Goal: Task Accomplishment & Management: Manage account settings

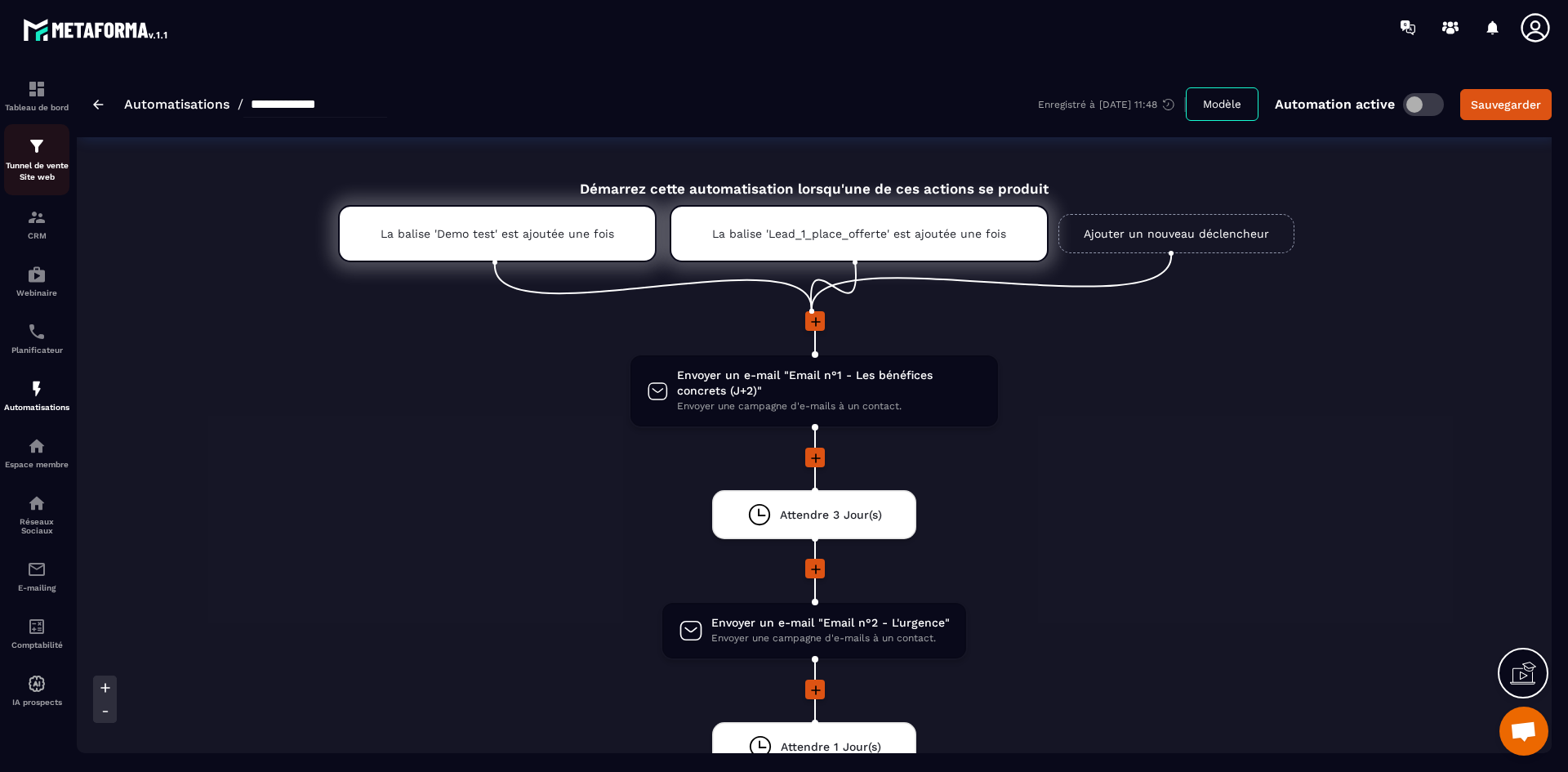
click at [42, 157] on div "Tunnel de vente Site web" at bounding box center [37, 159] width 65 height 47
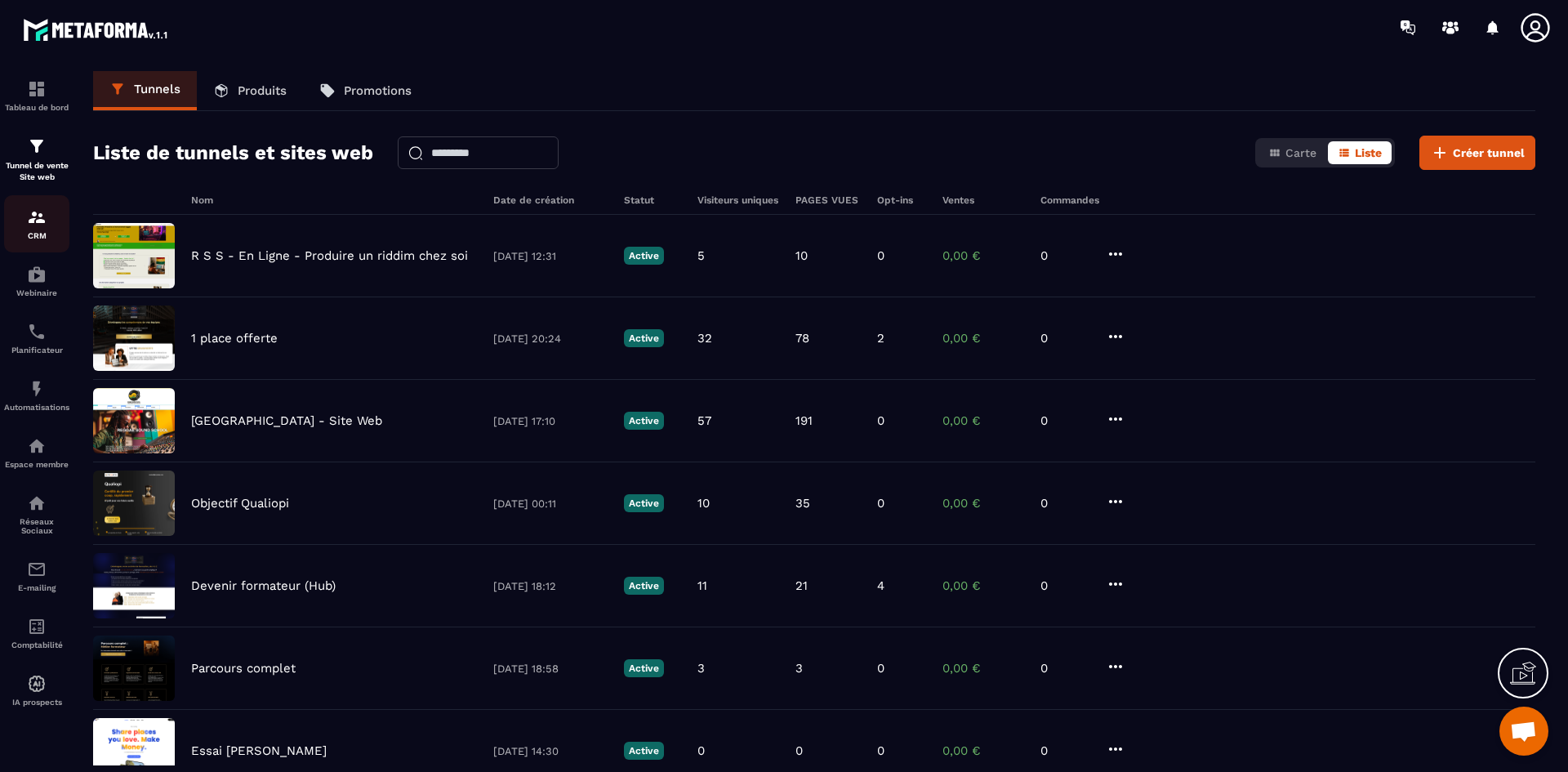
click at [44, 220] on img at bounding box center [37, 218] width 20 height 20
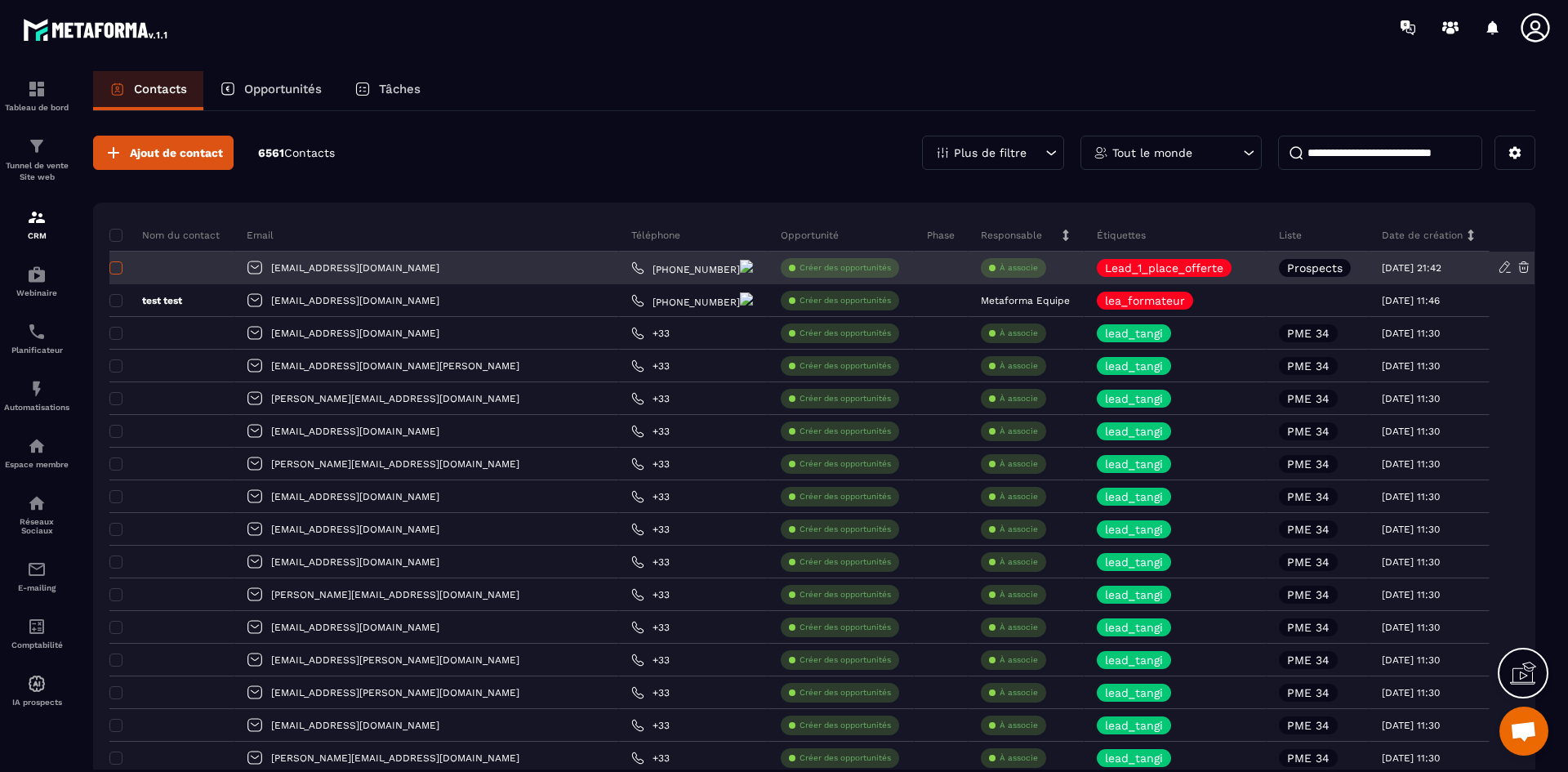
click at [114, 271] on span at bounding box center [116, 268] width 13 height 13
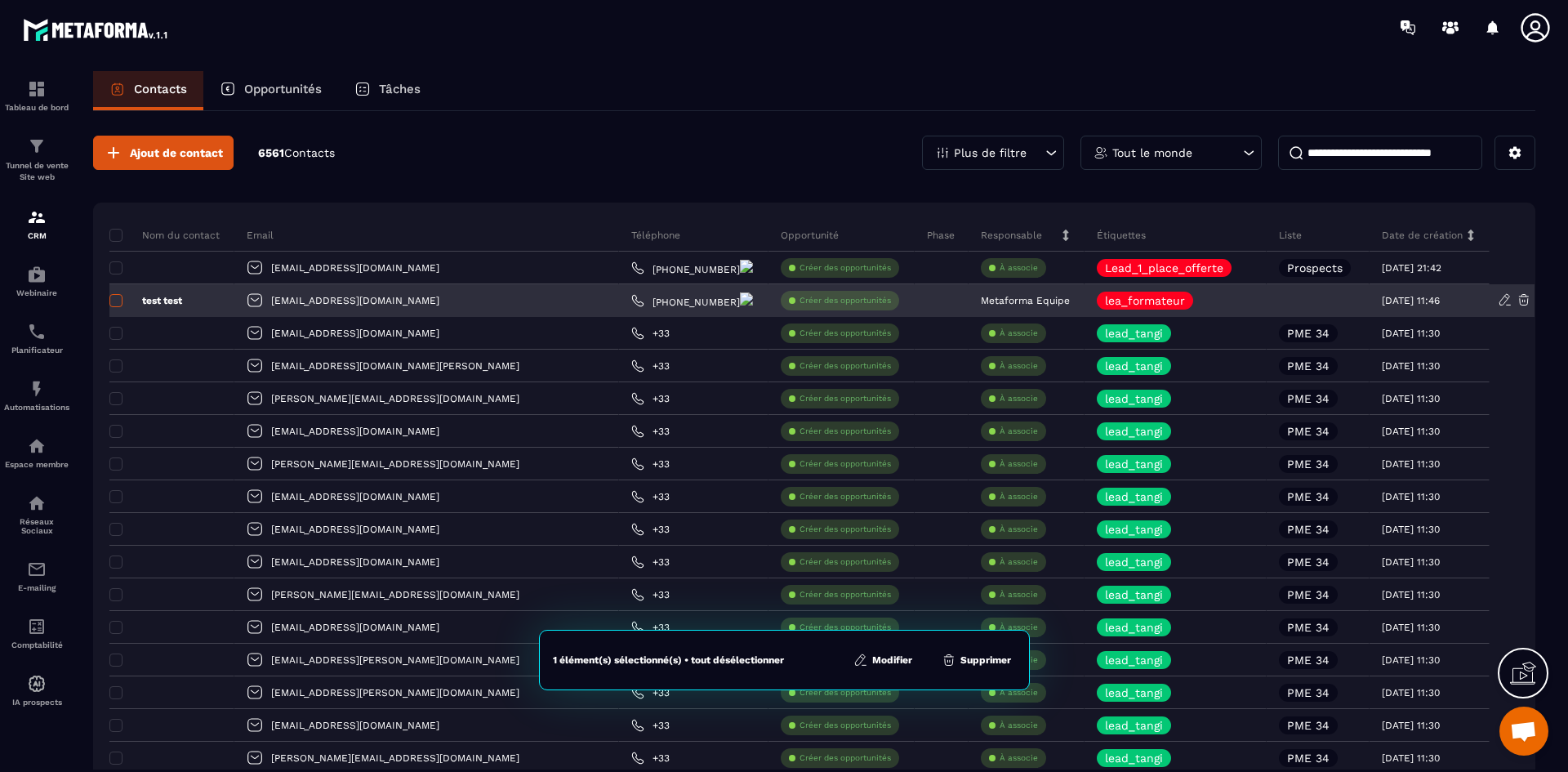
click at [114, 308] on label at bounding box center [115, 305] width 12 height 12
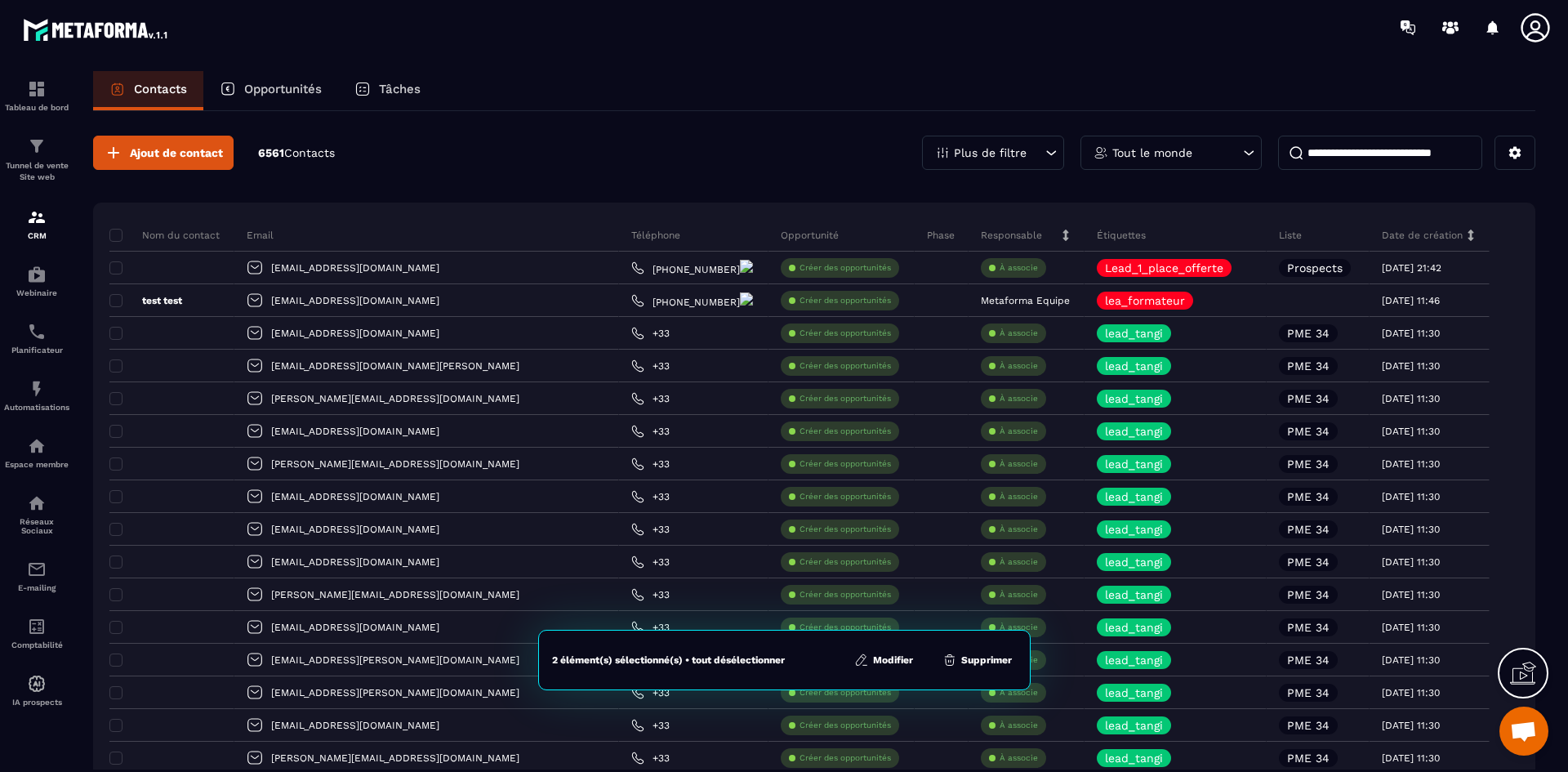
click at [992, 659] on button "Supprimer" at bounding box center [977, 660] width 79 height 16
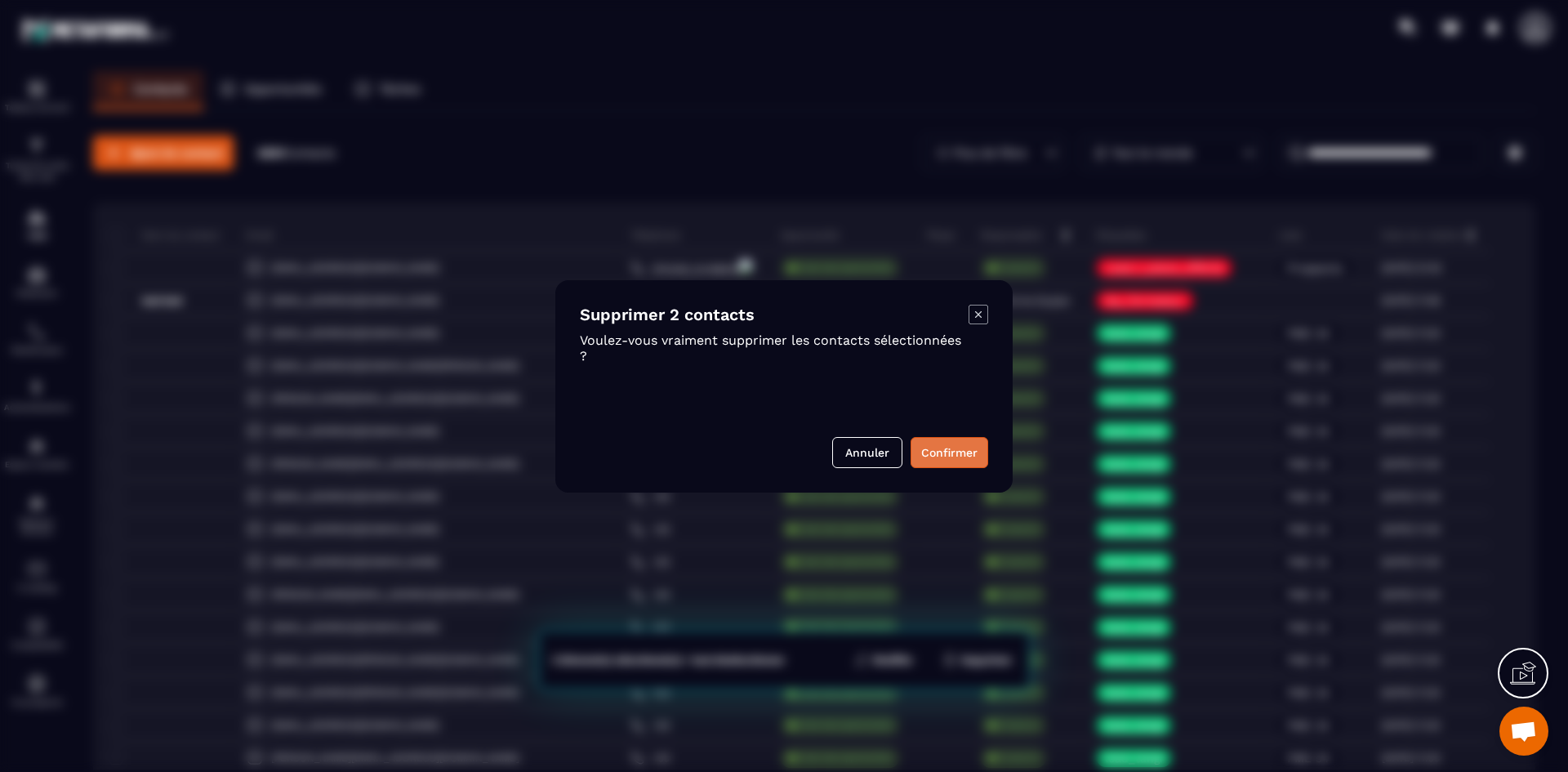
click at [945, 448] on button "Confirmer" at bounding box center [949, 452] width 78 height 31
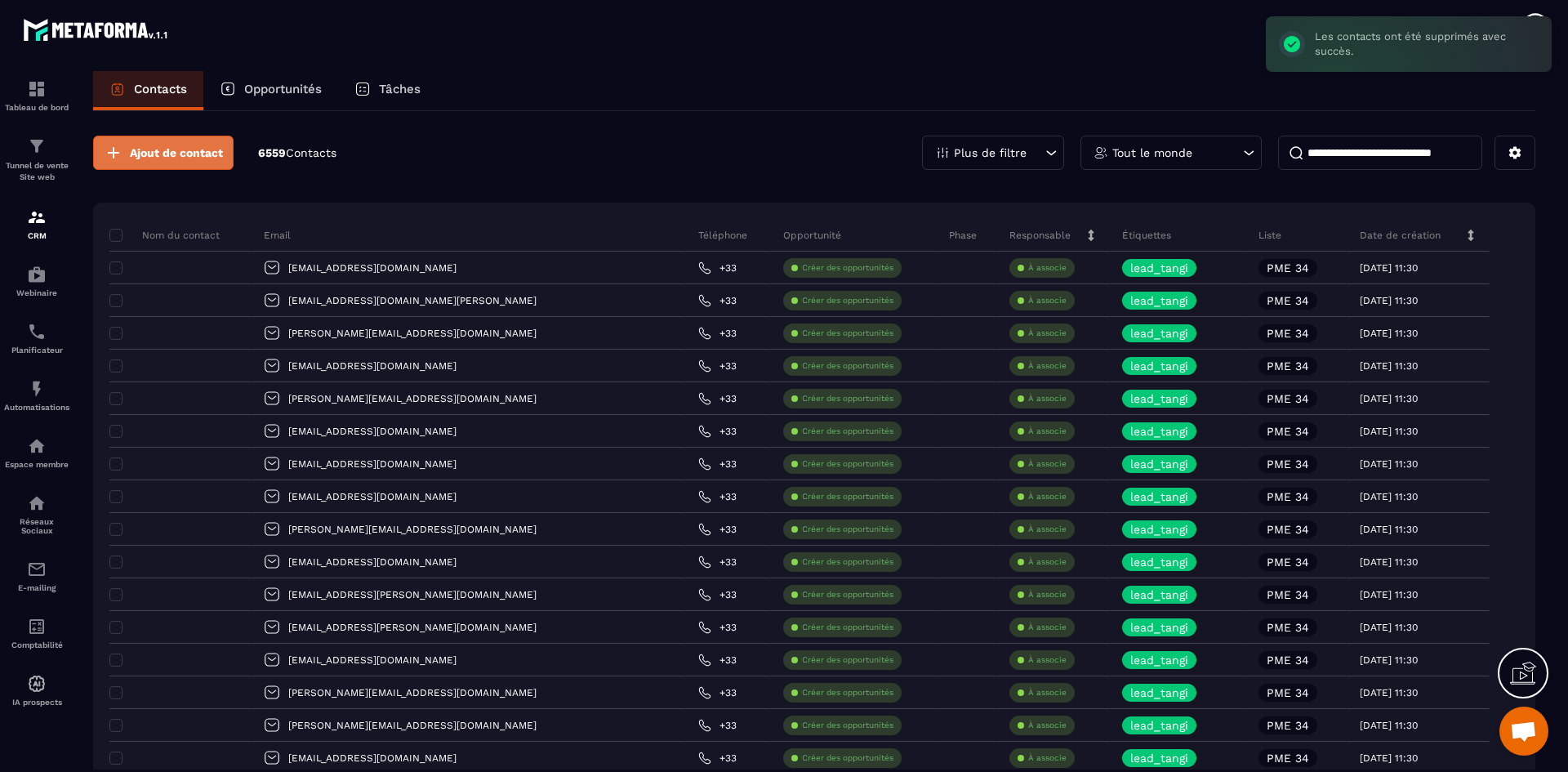
click at [217, 165] on button "Ajout de contact" at bounding box center [163, 152] width 141 height 34
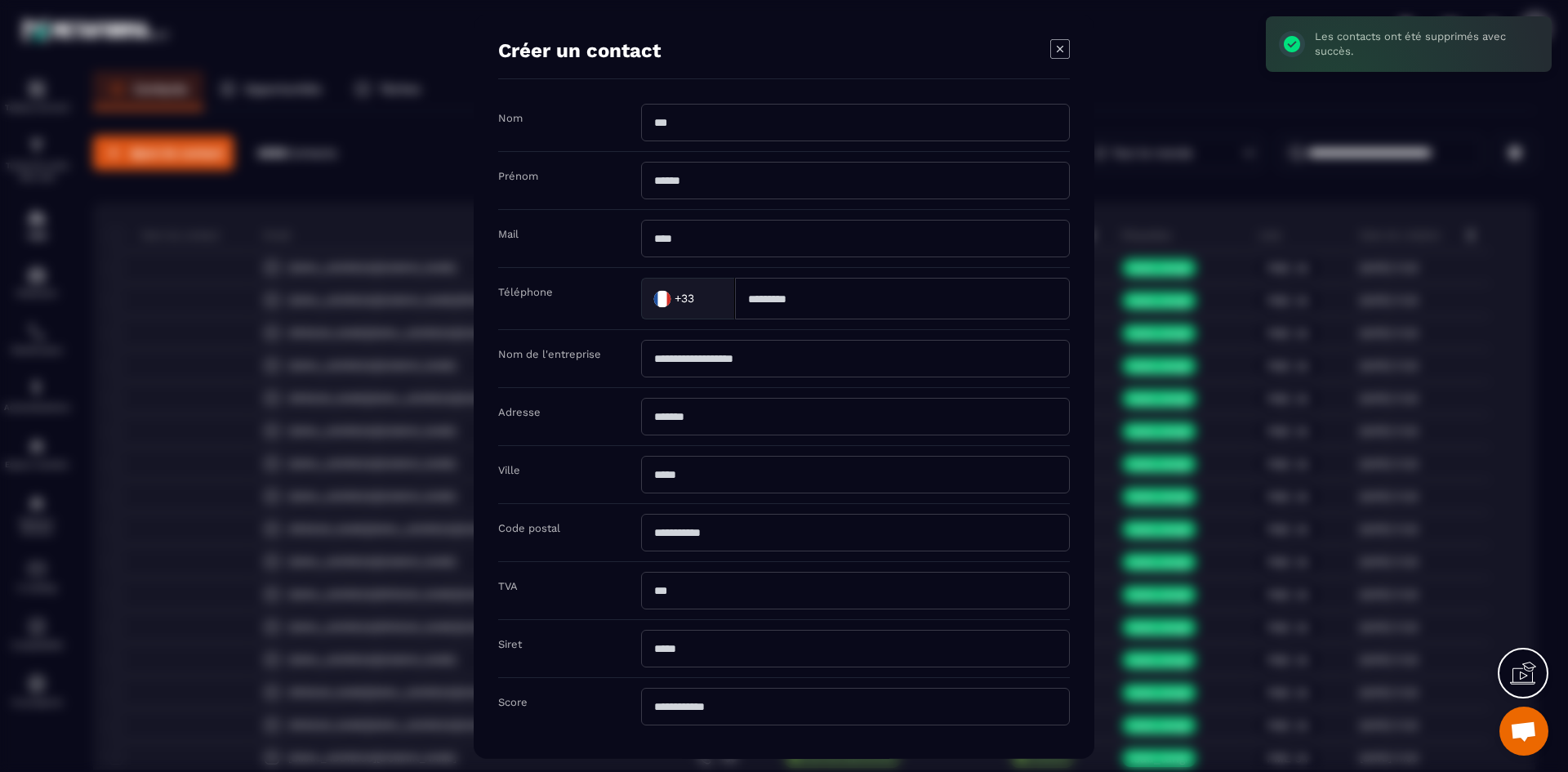
click at [704, 121] on input "Modal window" at bounding box center [855, 122] width 429 height 38
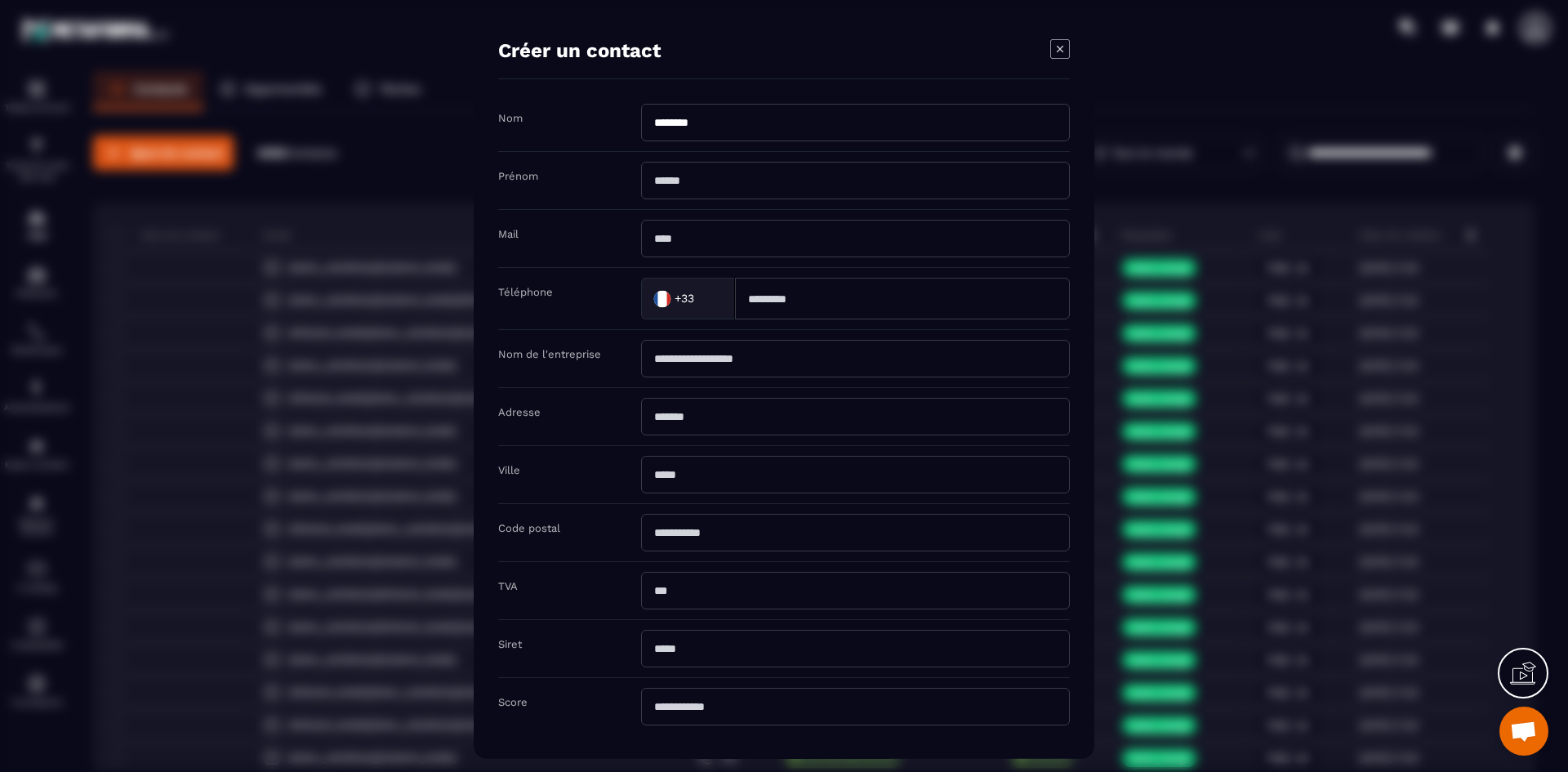
type input "********"
type input "*****"
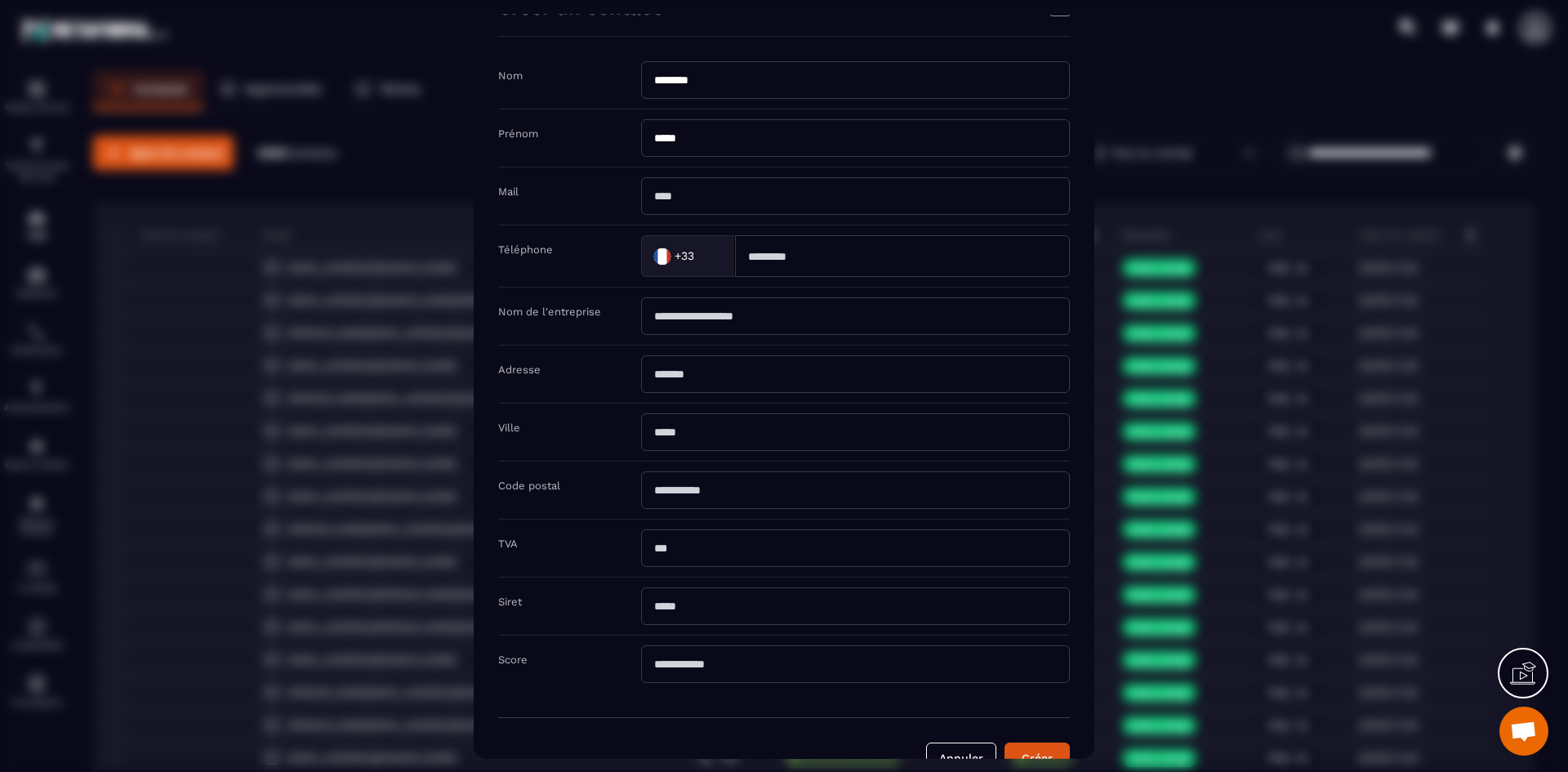
scroll to position [81, 0]
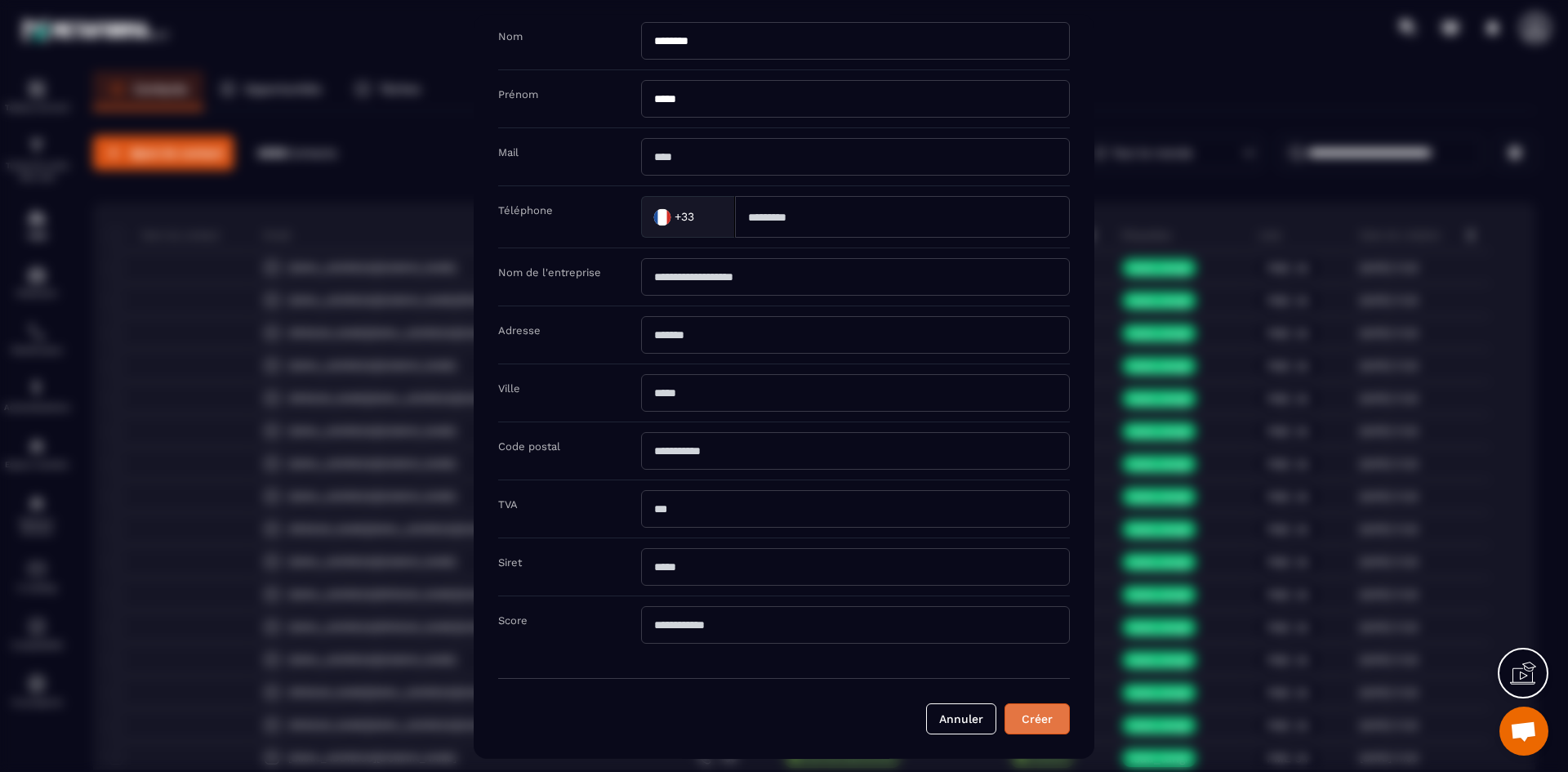
click at [1025, 723] on button "Créer" at bounding box center [1037, 717] width 65 height 31
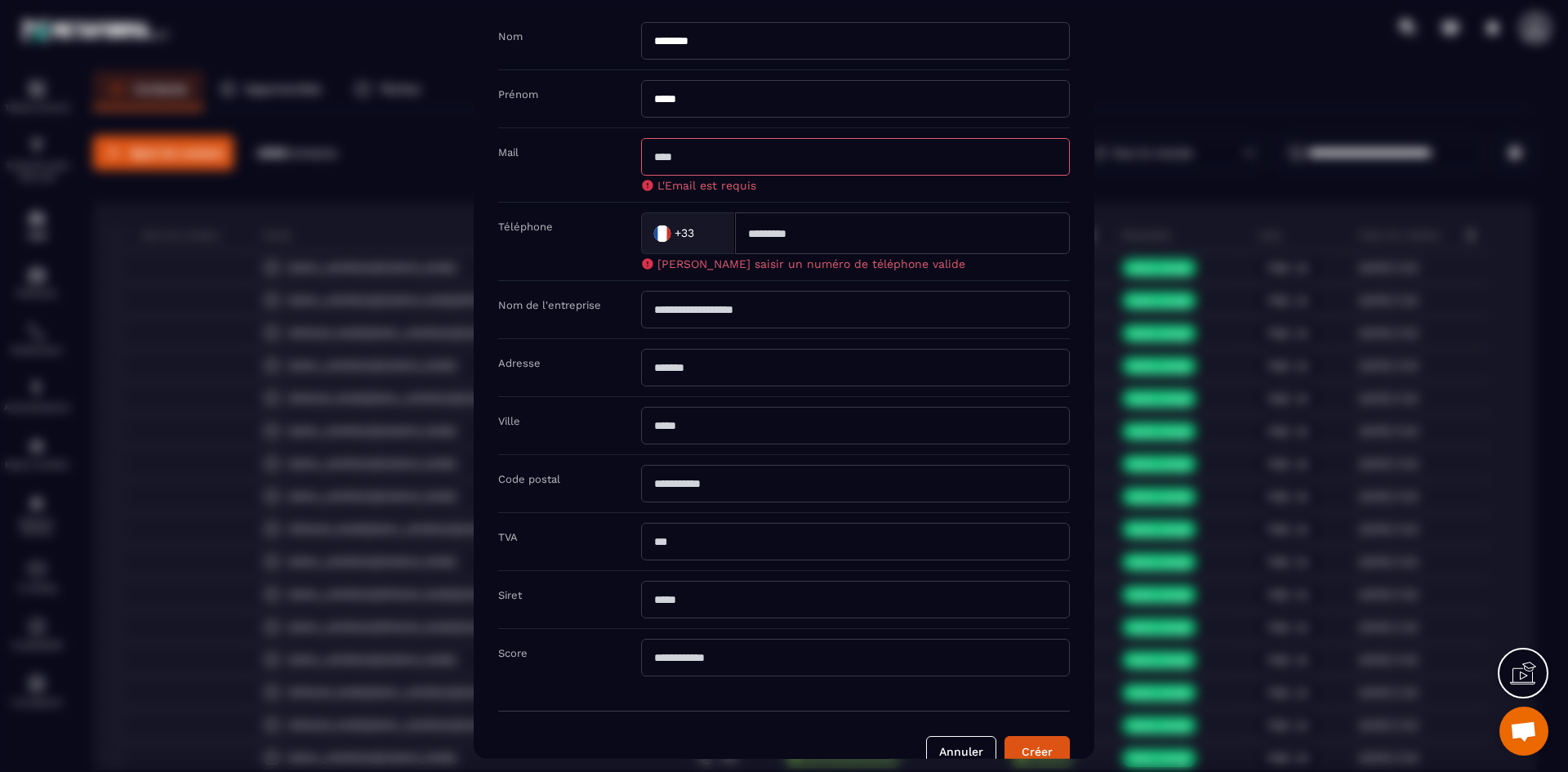
click at [671, 152] on input "Modal window" at bounding box center [855, 156] width 429 height 38
type input "**********"
click at [840, 232] on input "Modal window" at bounding box center [903, 232] width 335 height 42
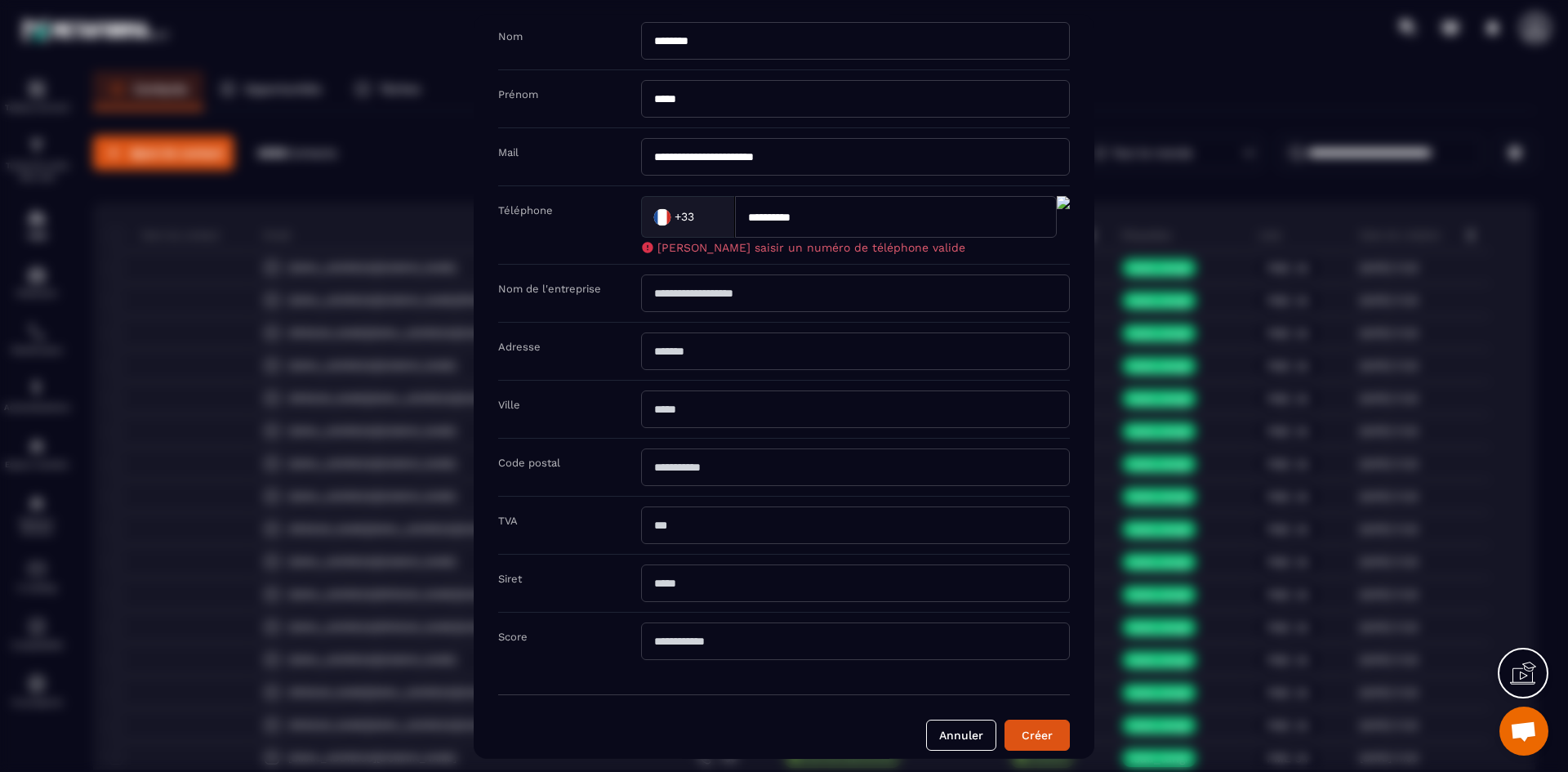
scroll to position [98, 0]
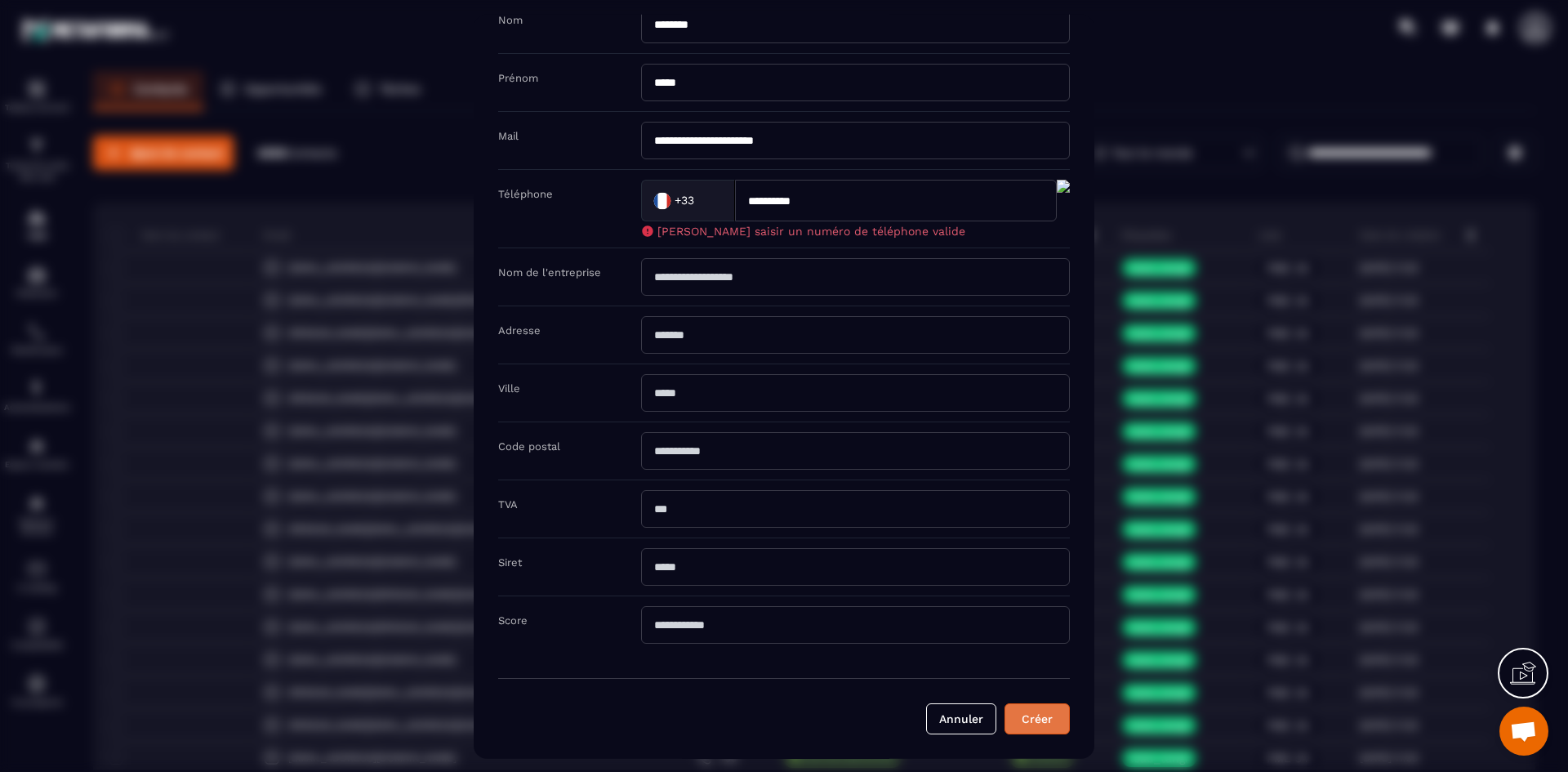
type input "**********"
click at [1060, 721] on button "Créer" at bounding box center [1037, 717] width 65 height 31
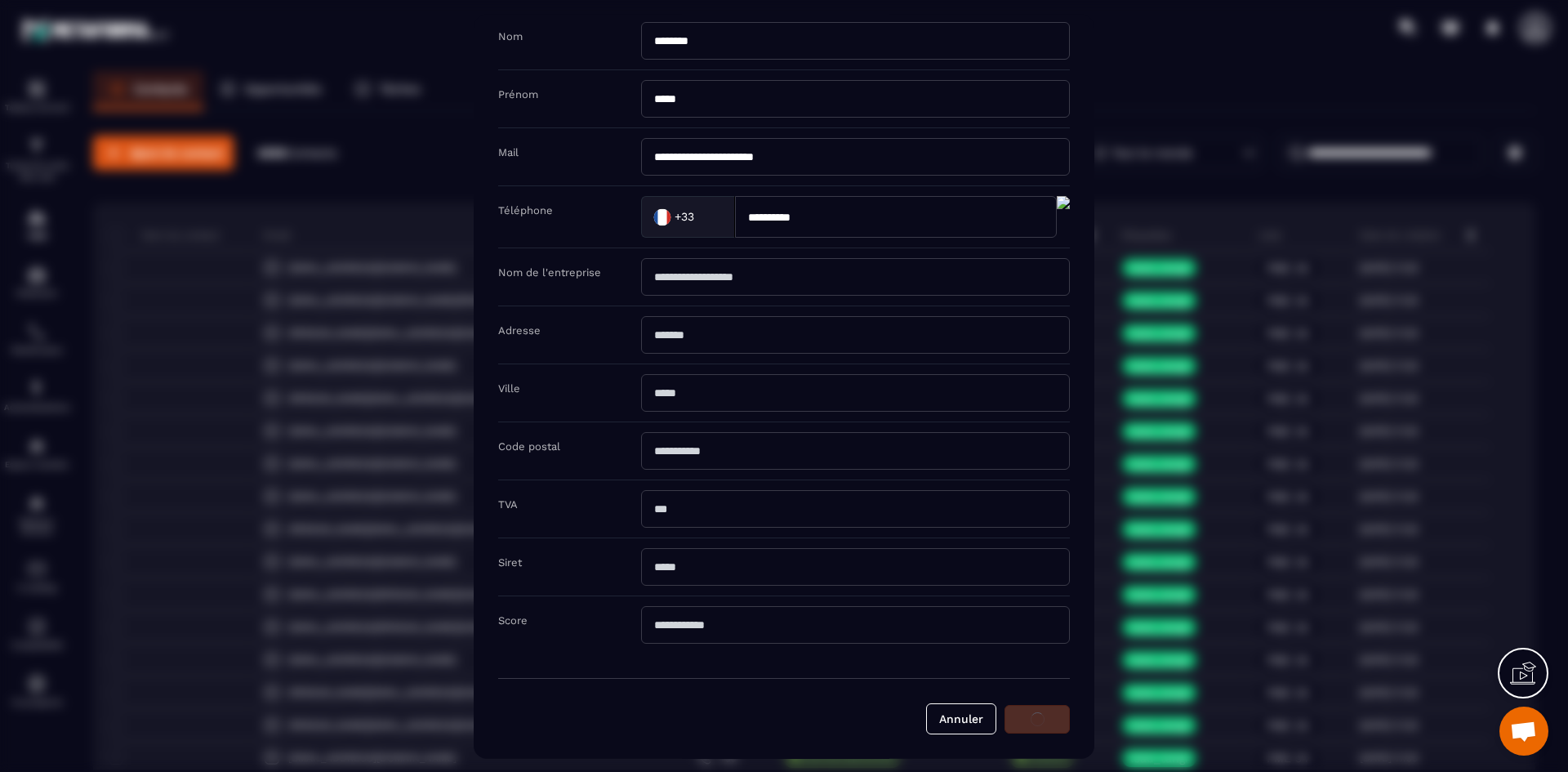
scroll to position [81, 0]
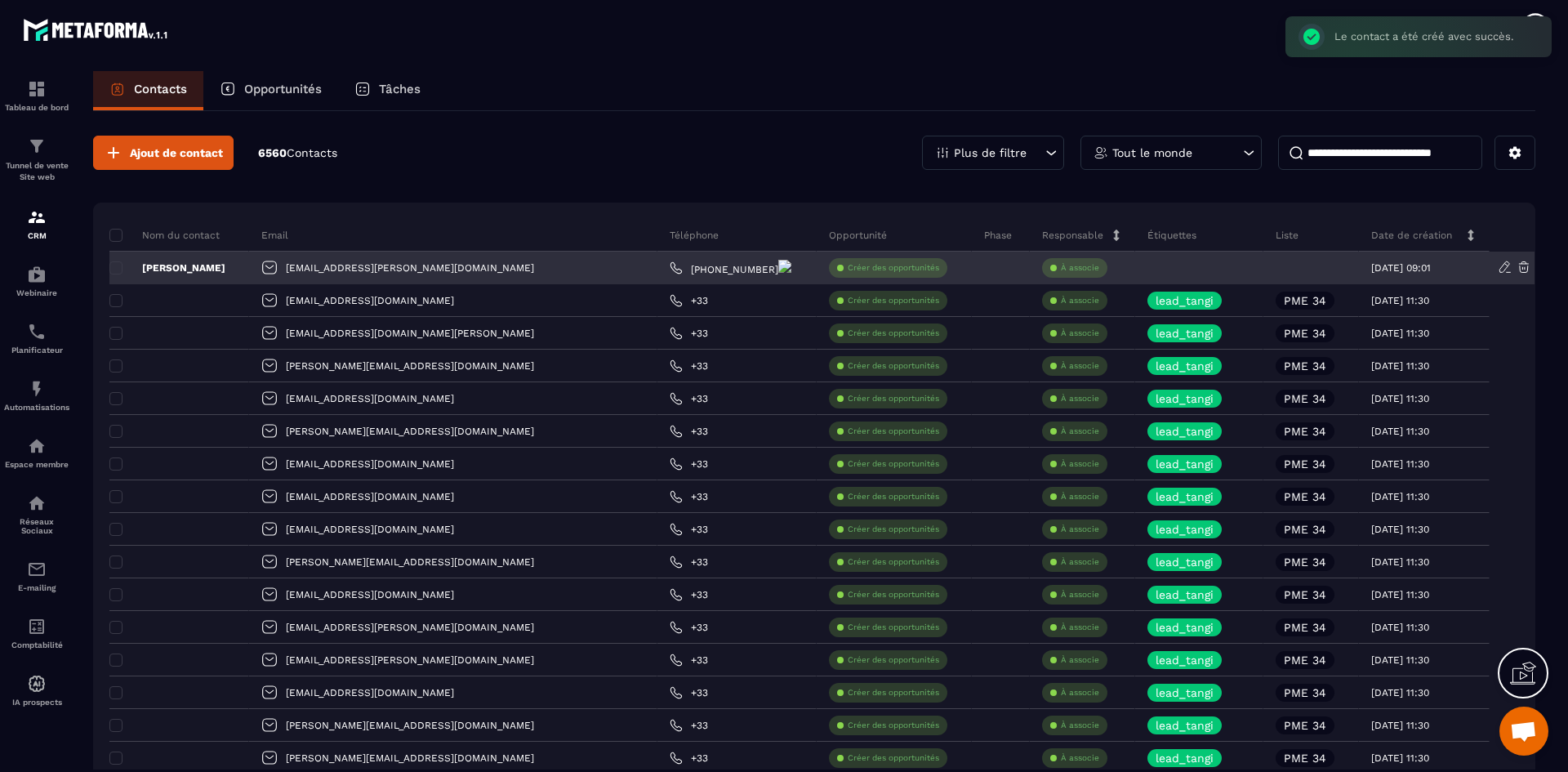
click at [323, 269] on div "[EMAIL_ADDRESS][PERSON_NAME][DOMAIN_NAME]" at bounding box center [453, 268] width 409 height 32
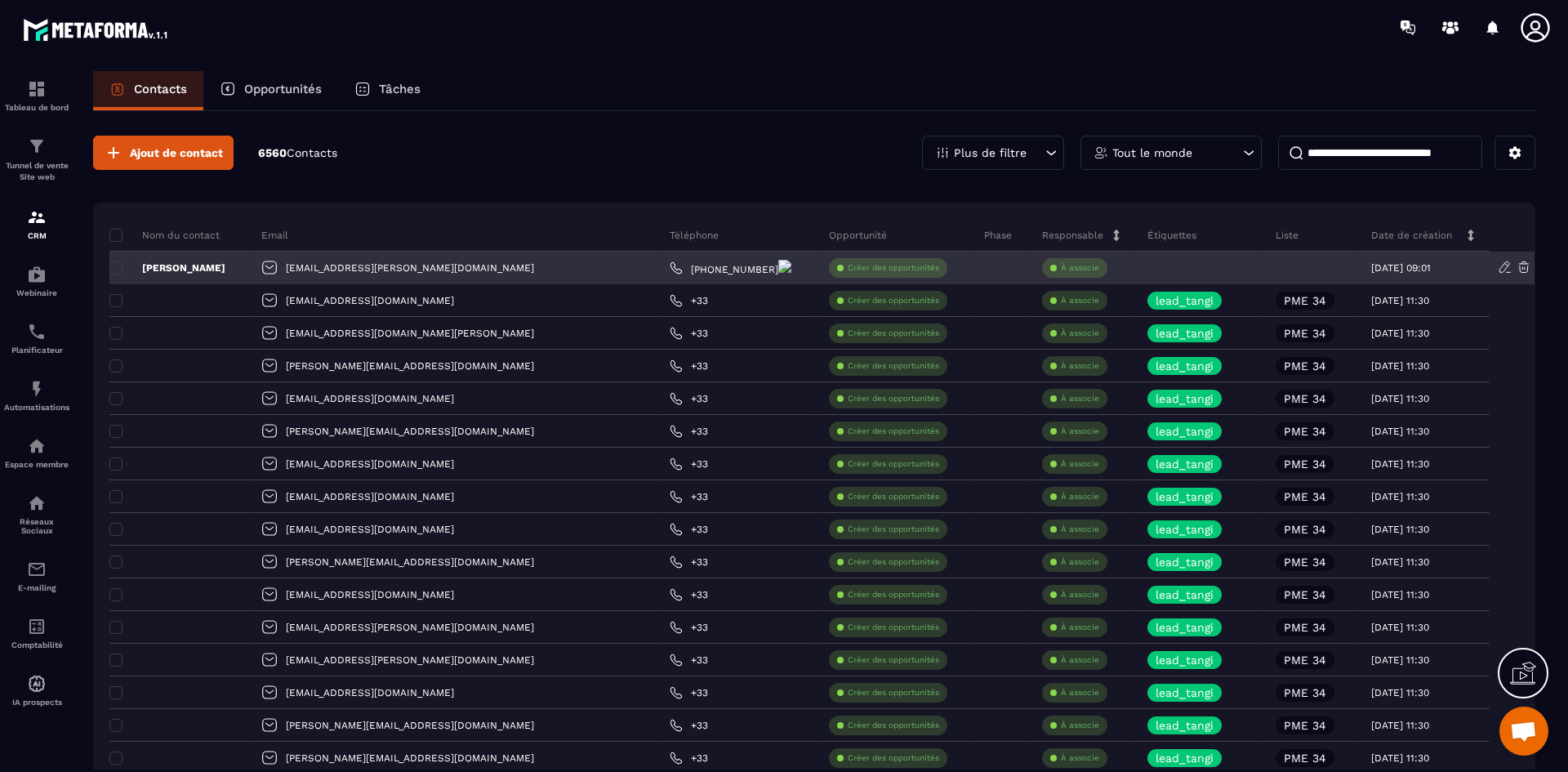
click at [196, 273] on p "[PERSON_NAME]" at bounding box center [167, 268] width 116 height 13
